Goal: Information Seeking & Learning: Compare options

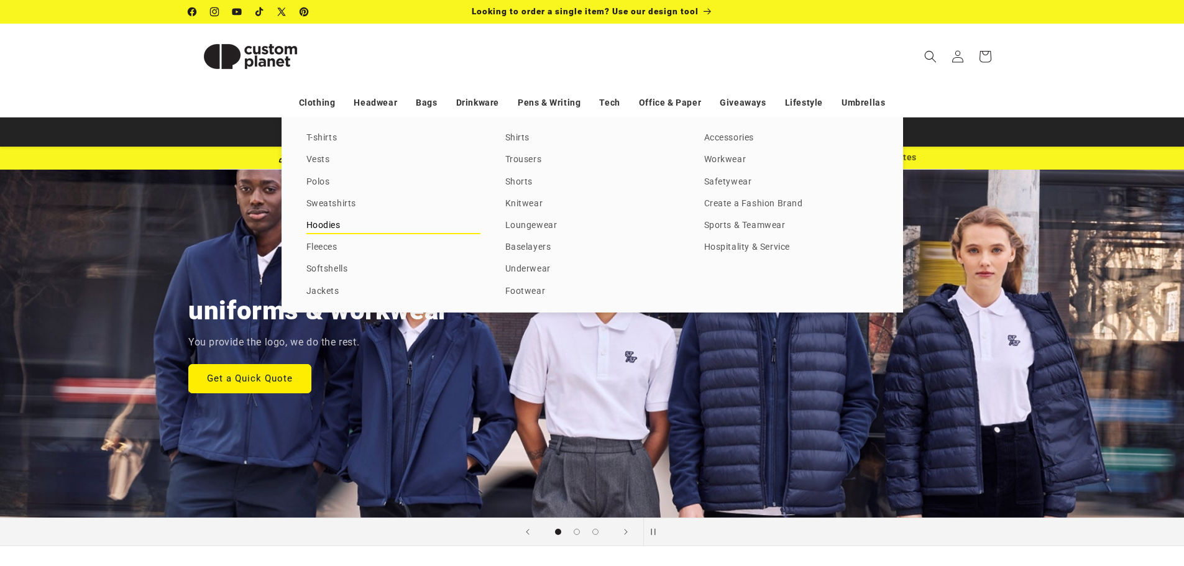
click at [335, 231] on link "Hoodies" at bounding box center [393, 226] width 174 height 17
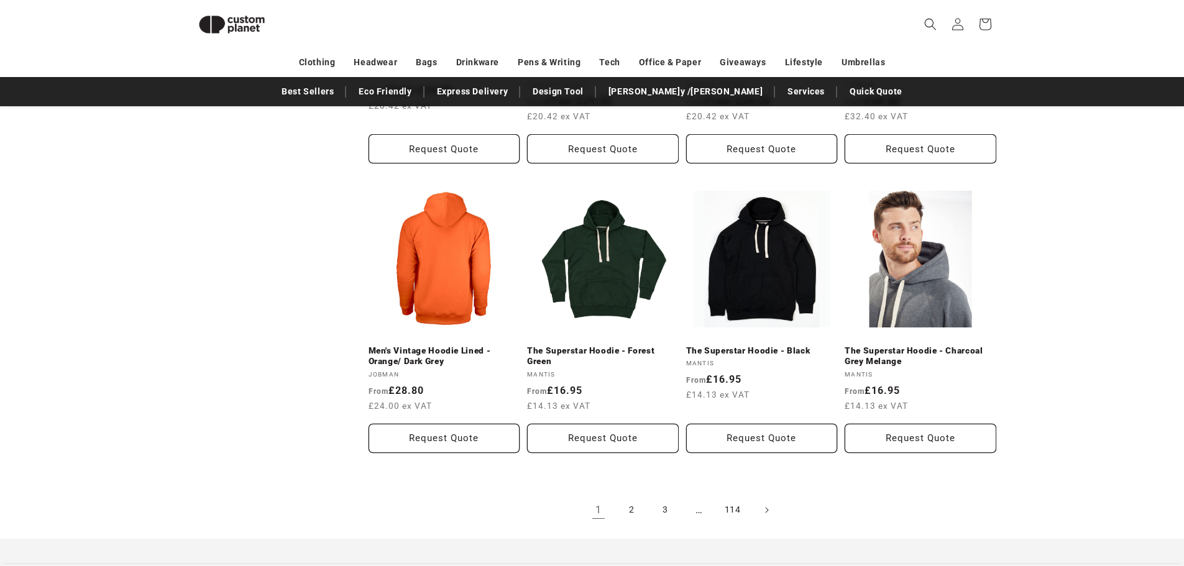
scroll to position [1226, 0]
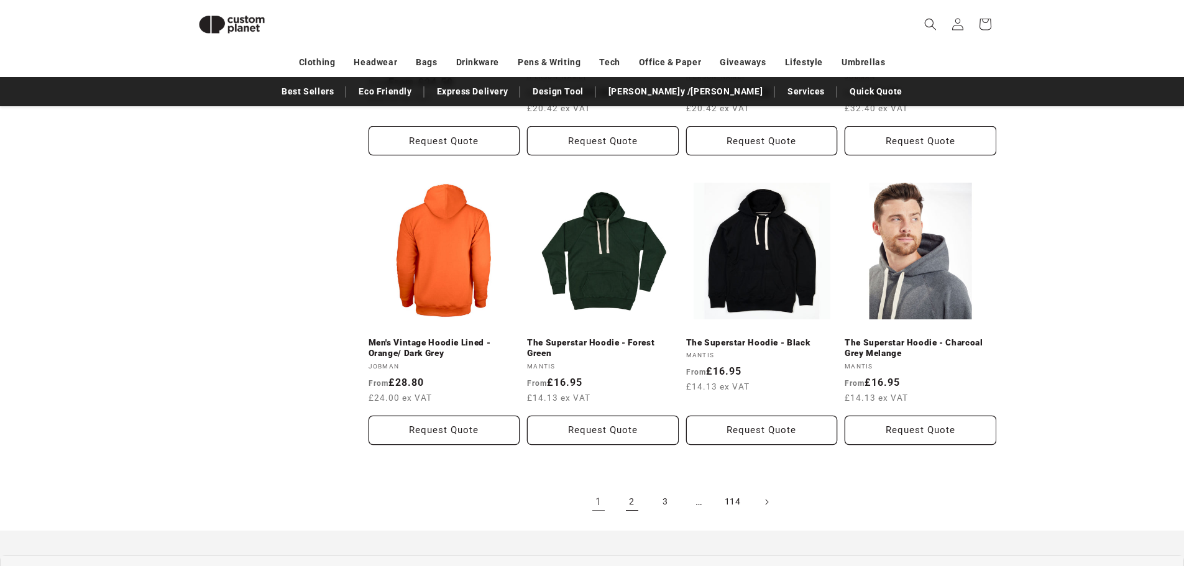
click at [635, 500] on link "2" at bounding box center [631, 501] width 27 height 27
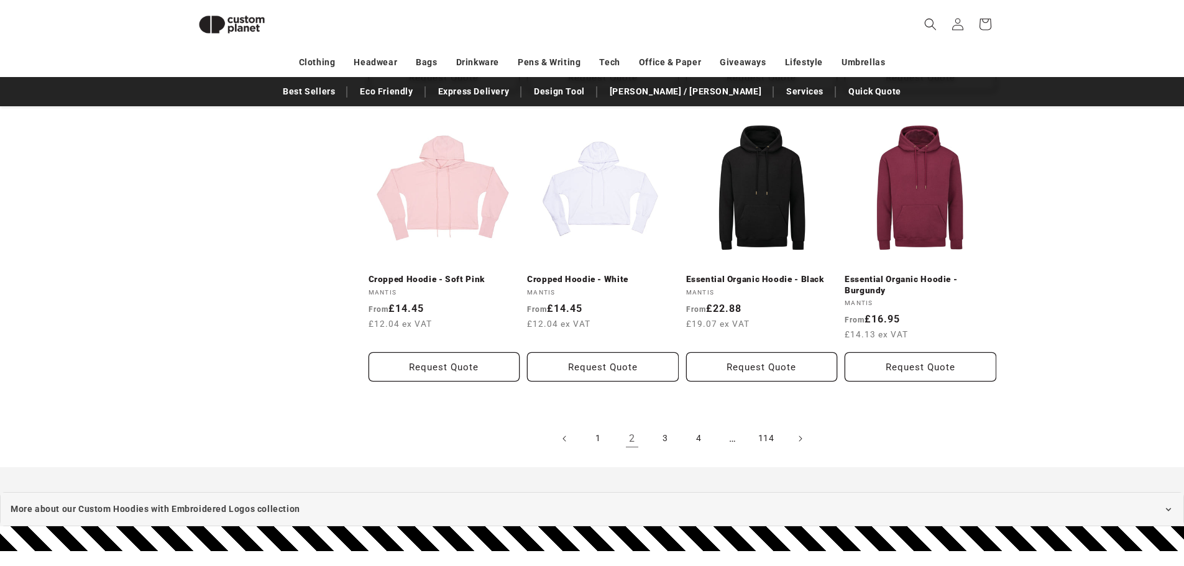
scroll to position [1350, 0]
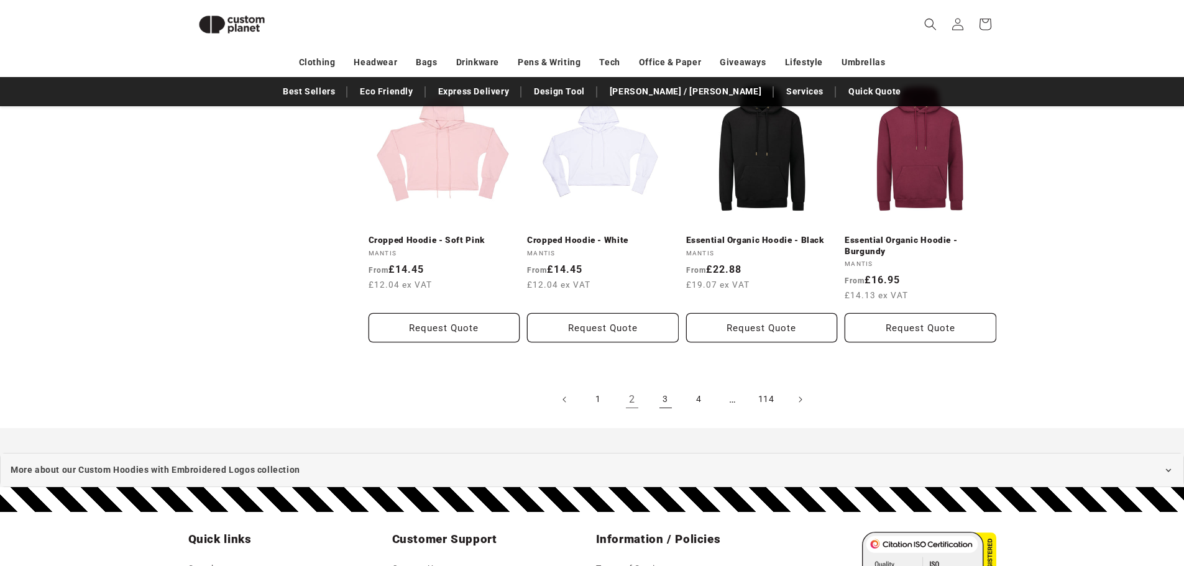
click at [668, 392] on link "3" at bounding box center [665, 399] width 27 height 27
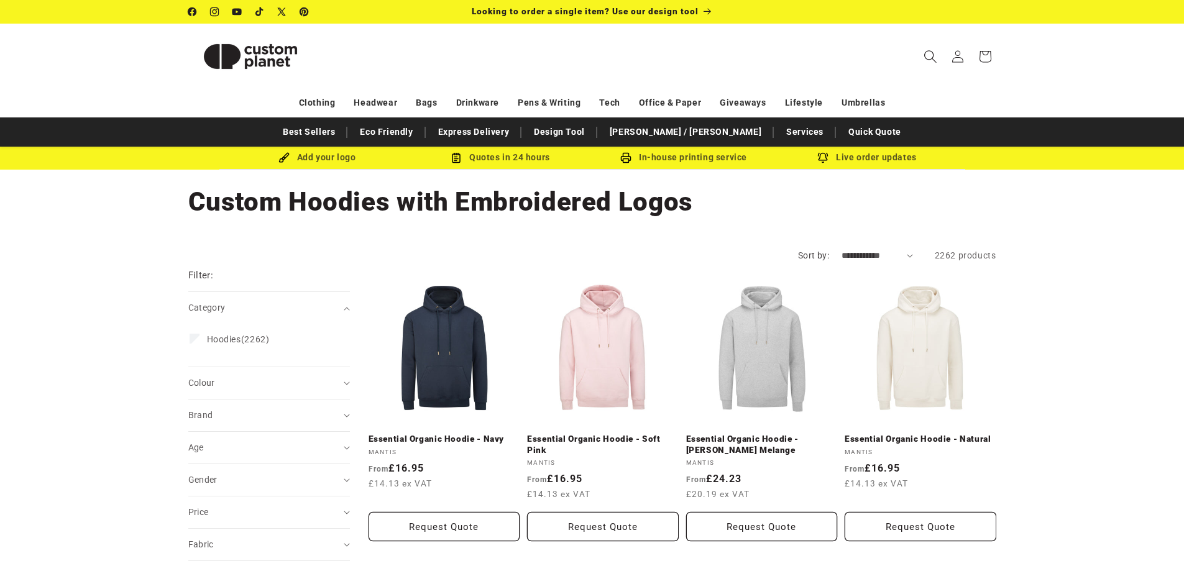
click at [927, 60] on icon "Search" at bounding box center [930, 56] width 12 height 12
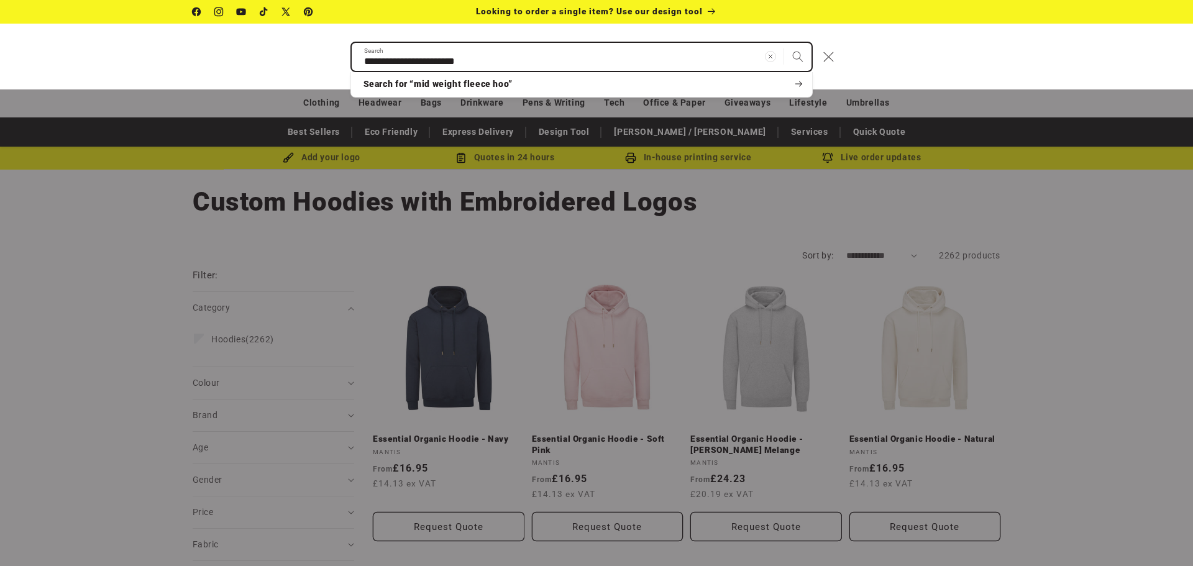
type input "**********"
click at [784, 43] on button "Search" at bounding box center [797, 56] width 27 height 27
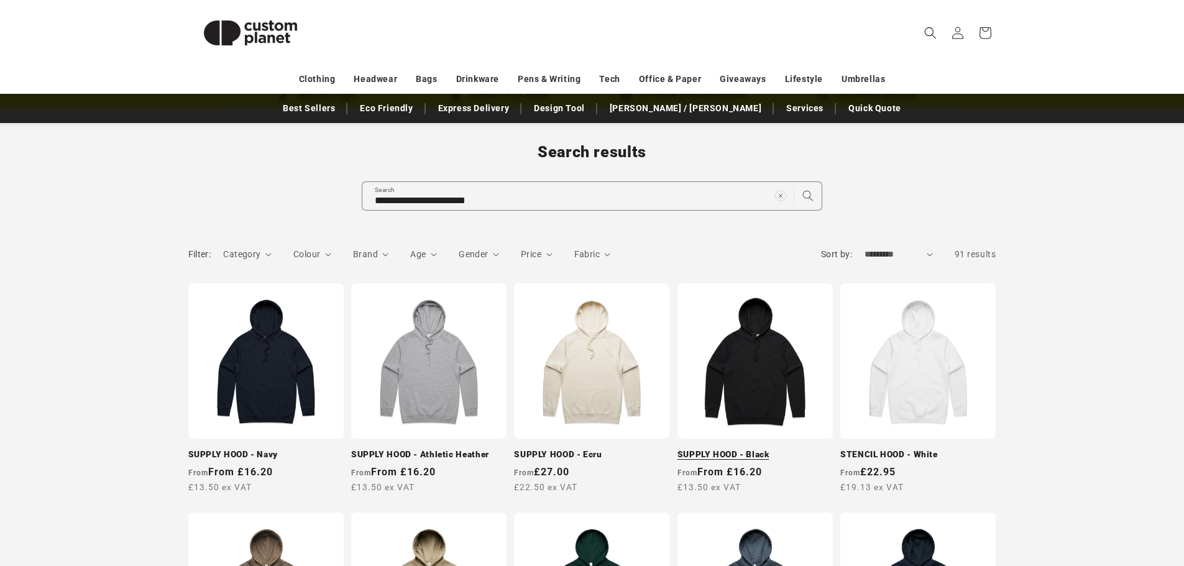
click at [747, 449] on link "SUPPLY HOOD - Black" at bounding box center [754, 454] width 155 height 11
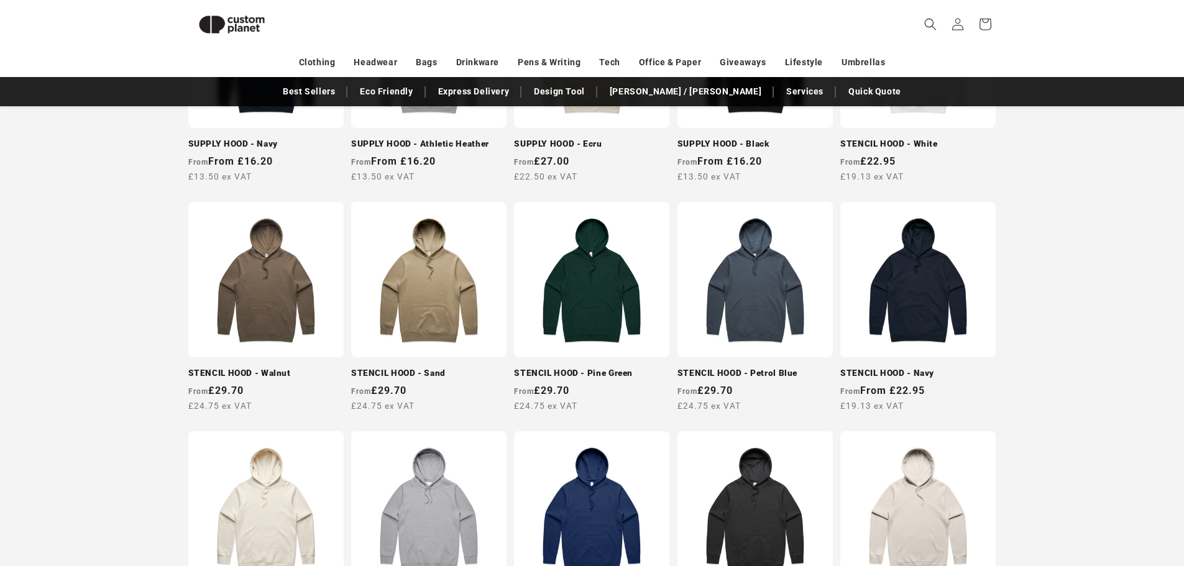
scroll to position [349, 0]
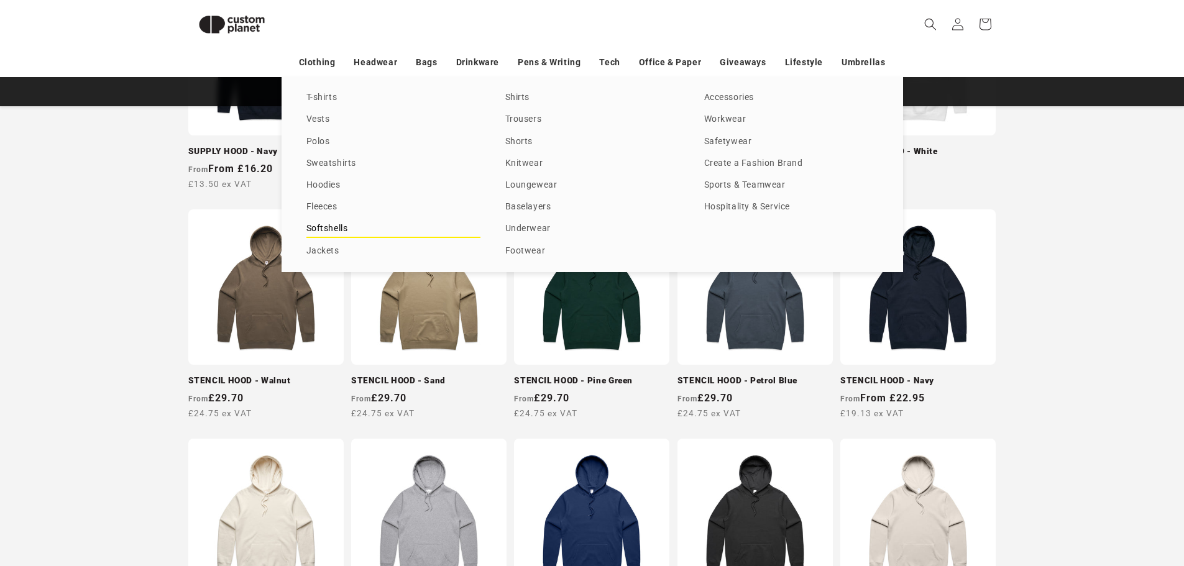
click at [340, 228] on link "Softshells" at bounding box center [393, 229] width 174 height 17
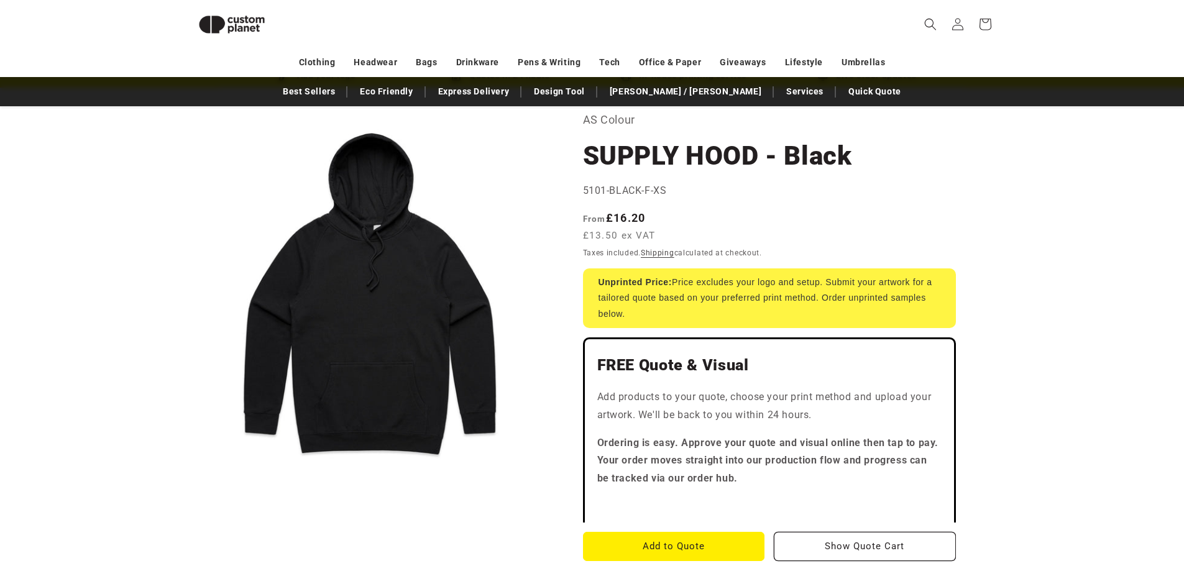
scroll to position [42, 0]
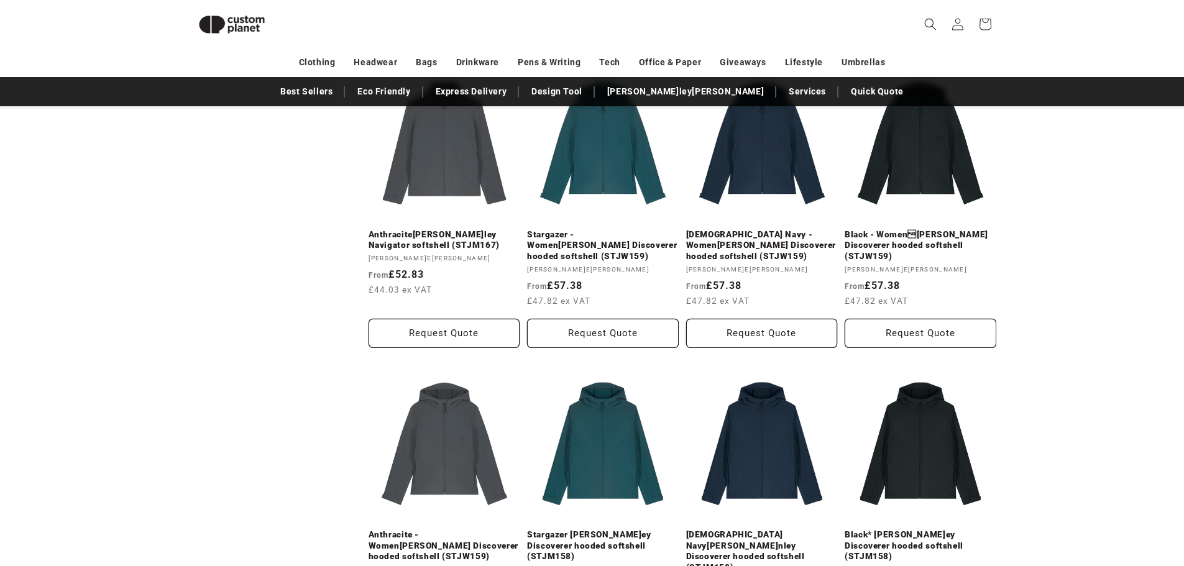
scroll to position [1101, 0]
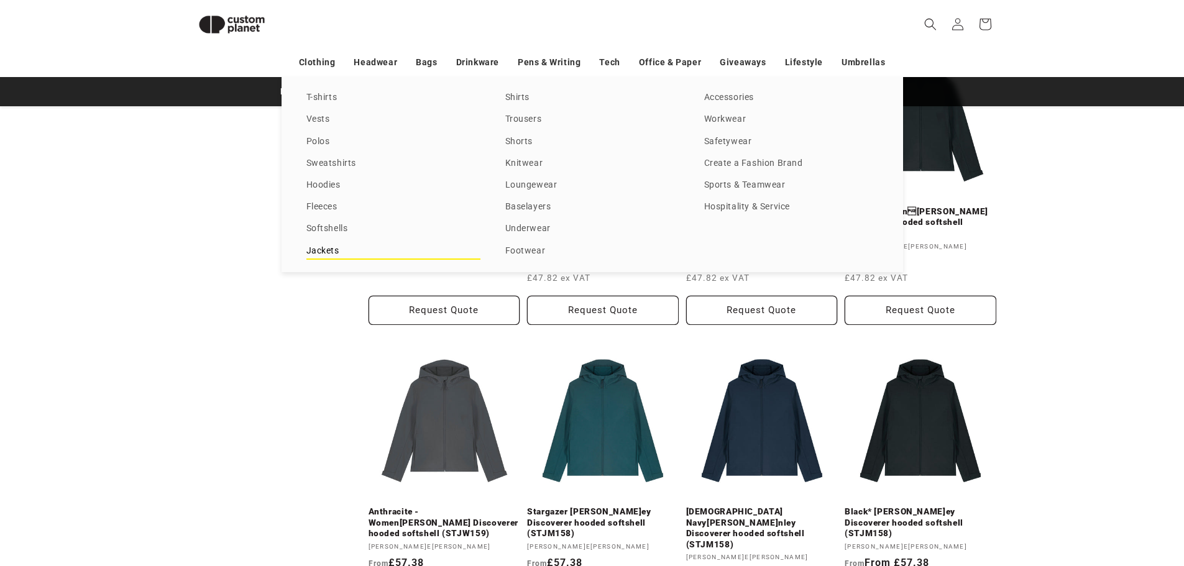
click at [322, 246] on link "Jackets" at bounding box center [393, 251] width 174 height 17
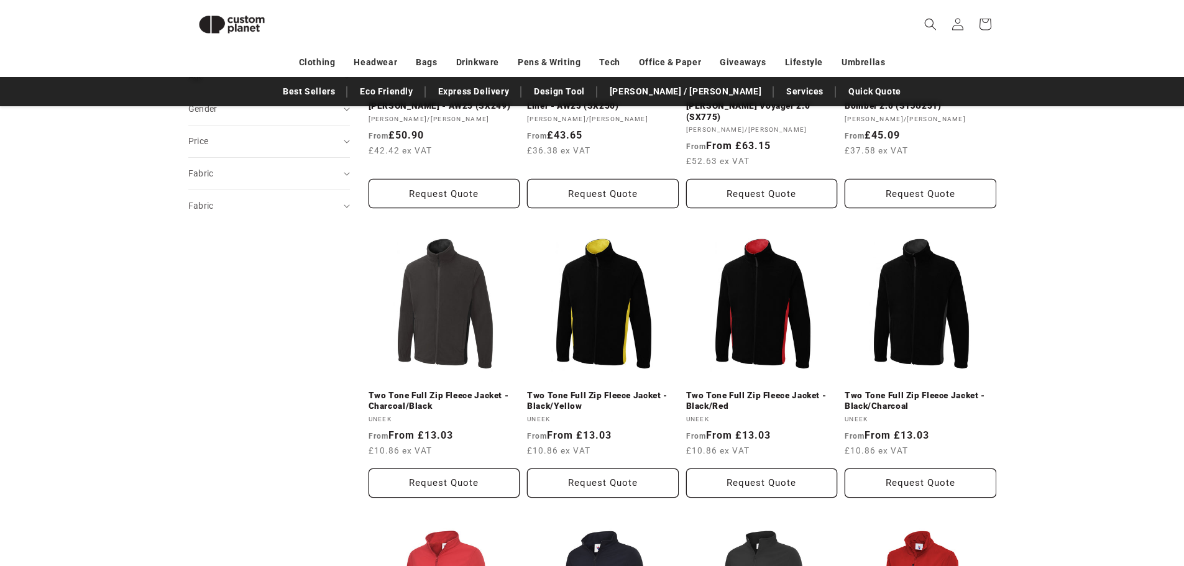
scroll to position [636, 0]
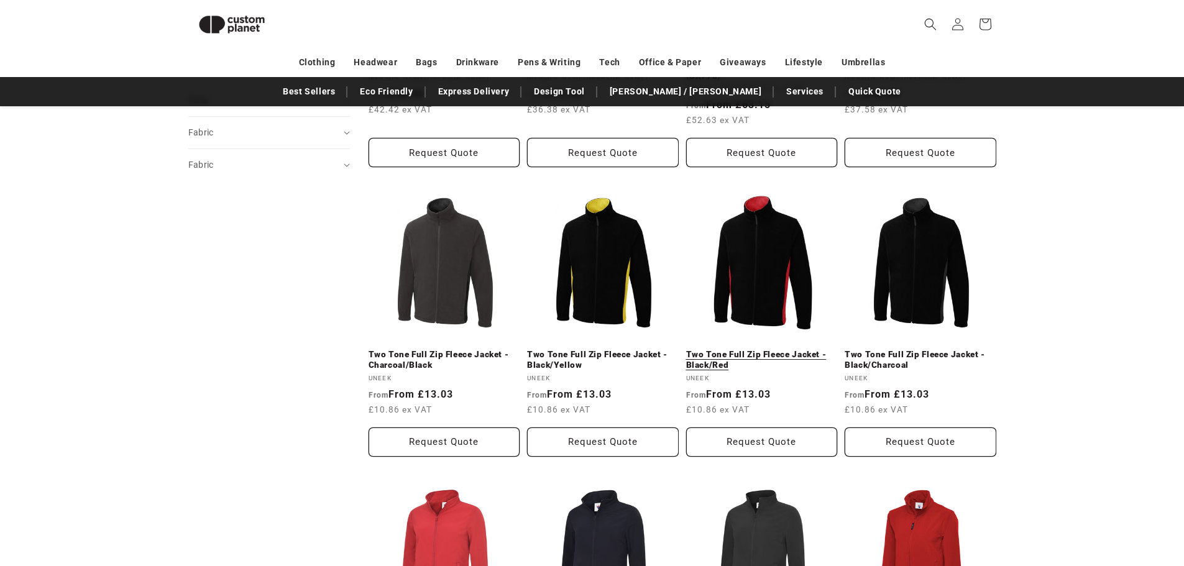
click at [747, 349] on link "Two Tone Full Zip Fleece Jacket - Black/Red" at bounding box center [762, 360] width 152 height 22
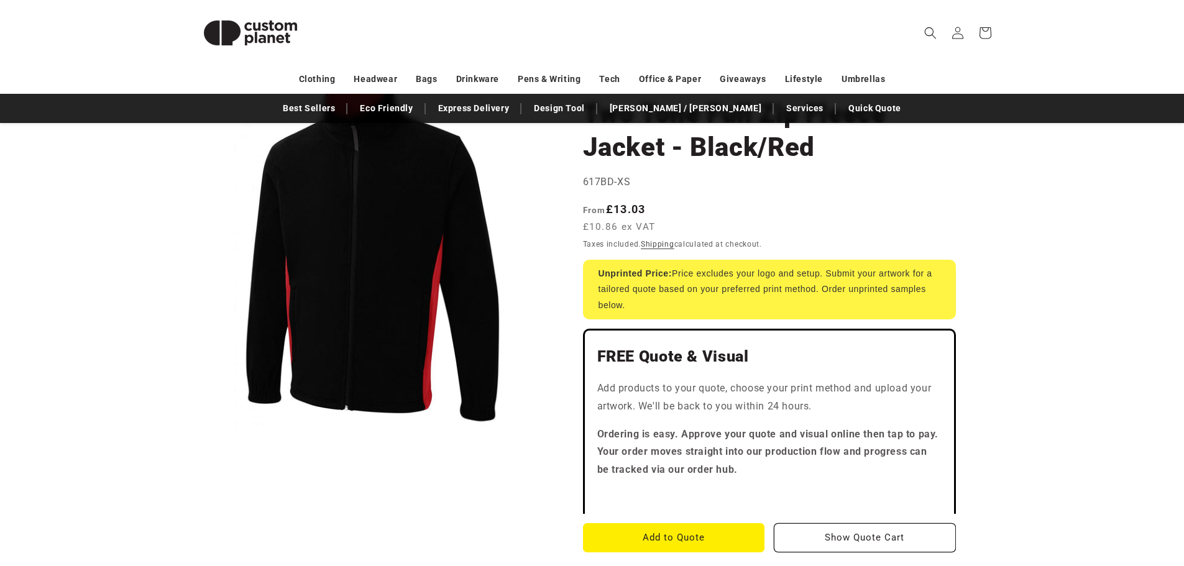
scroll to position [62, 0]
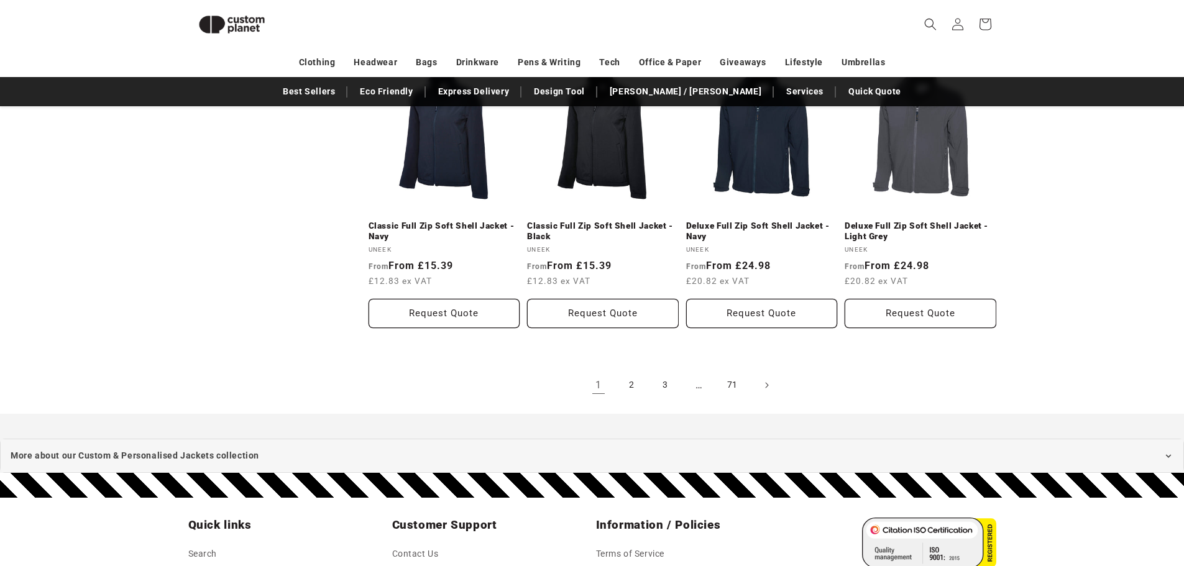
scroll to position [1363, 0]
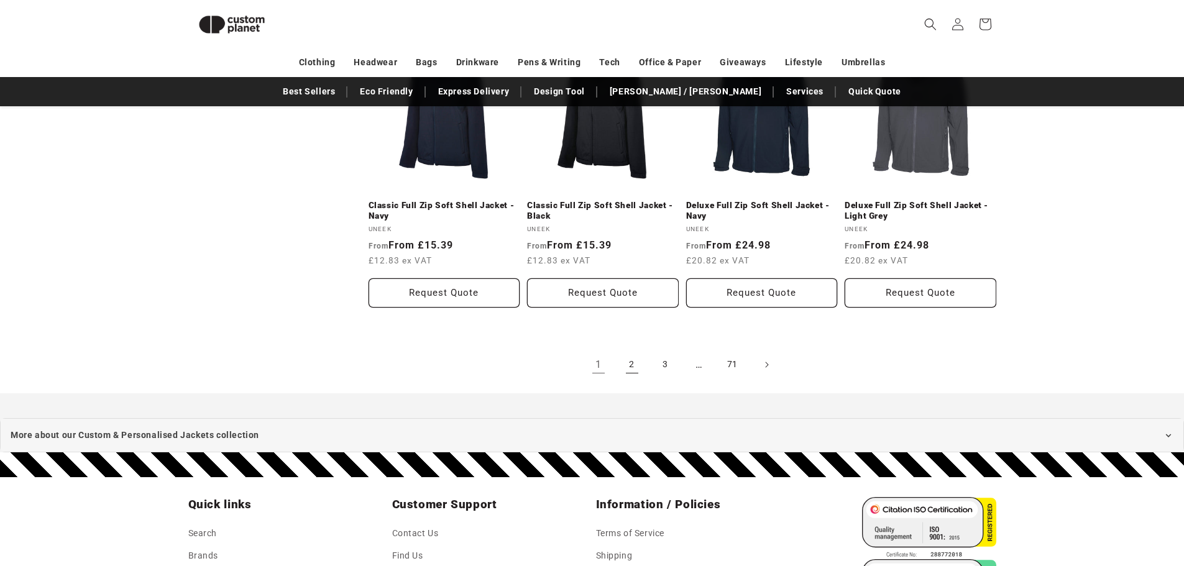
click at [636, 352] on link "2" at bounding box center [631, 364] width 27 height 27
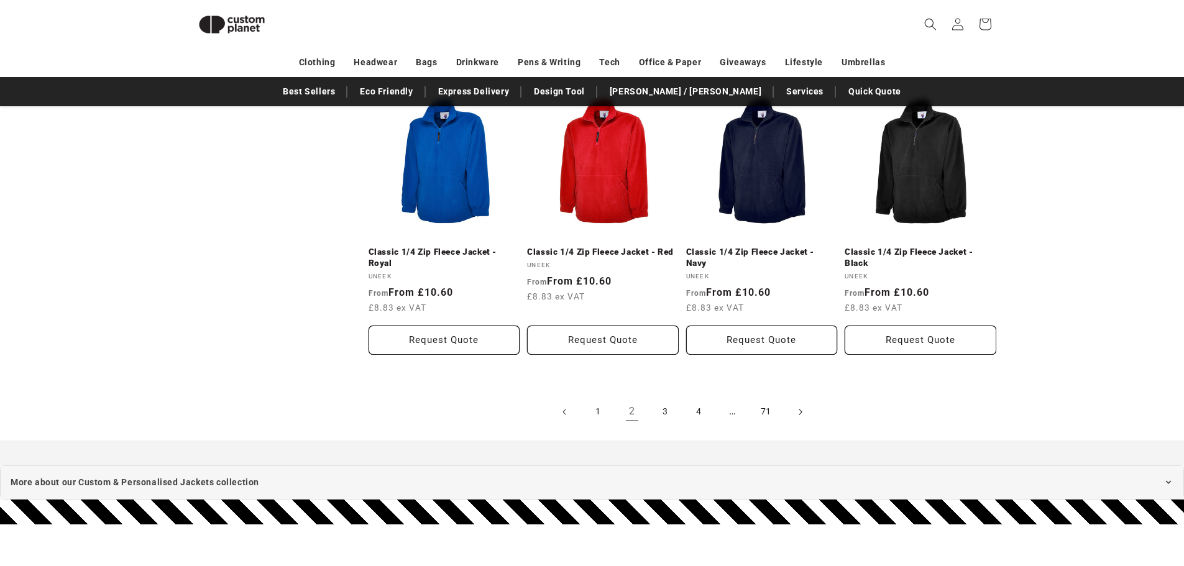
scroll to position [1356, 0]
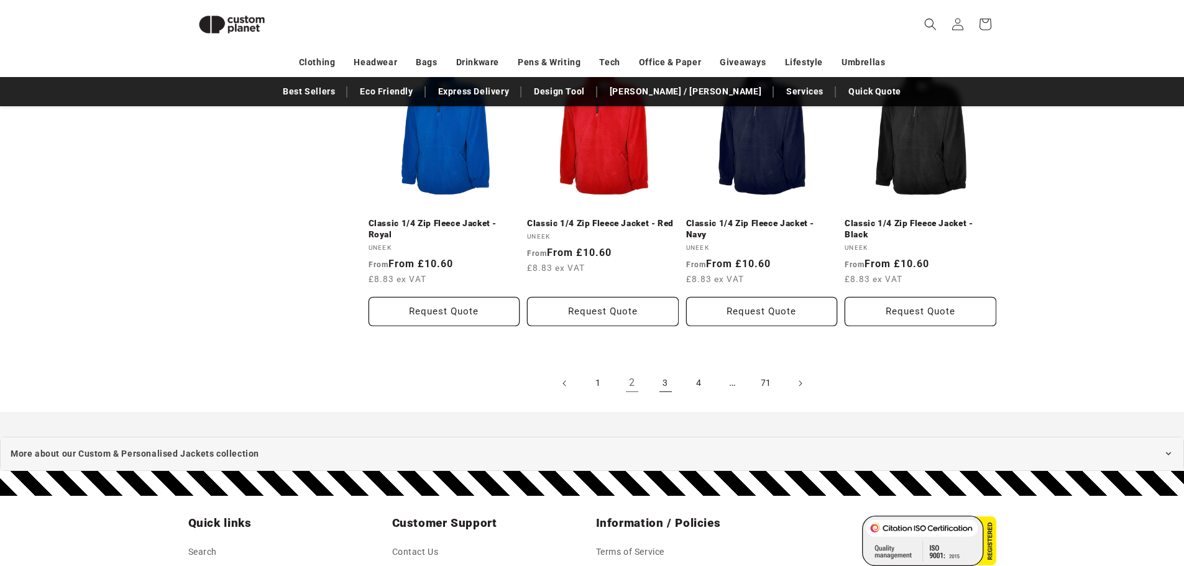
click at [656, 385] on link "3" at bounding box center [665, 383] width 27 height 27
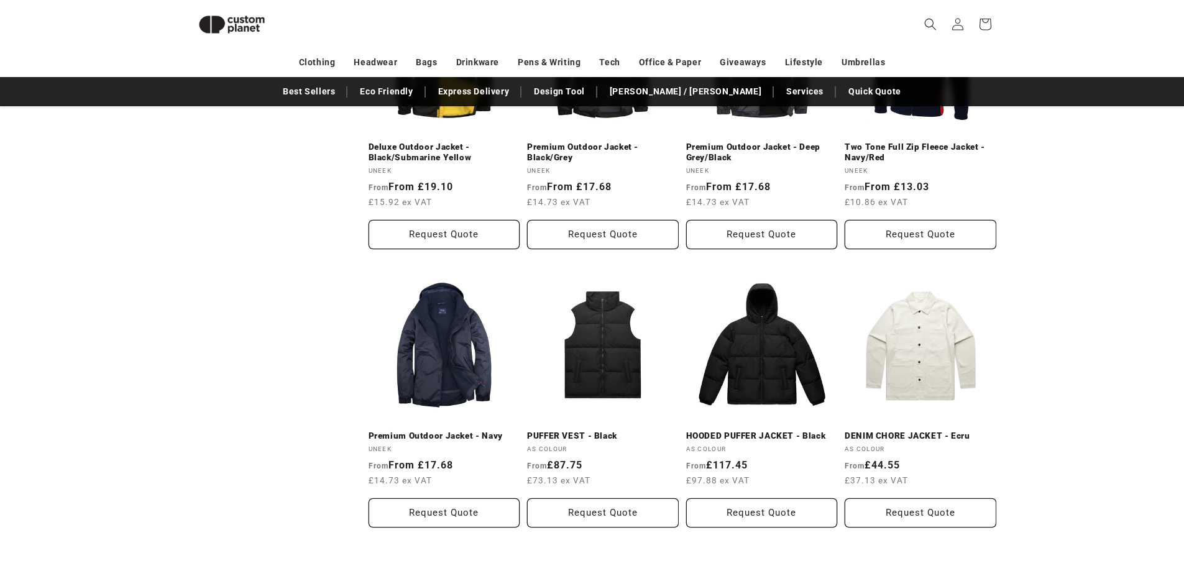
scroll to position [1413, 0]
